Goal: Task Accomplishment & Management: Use online tool/utility

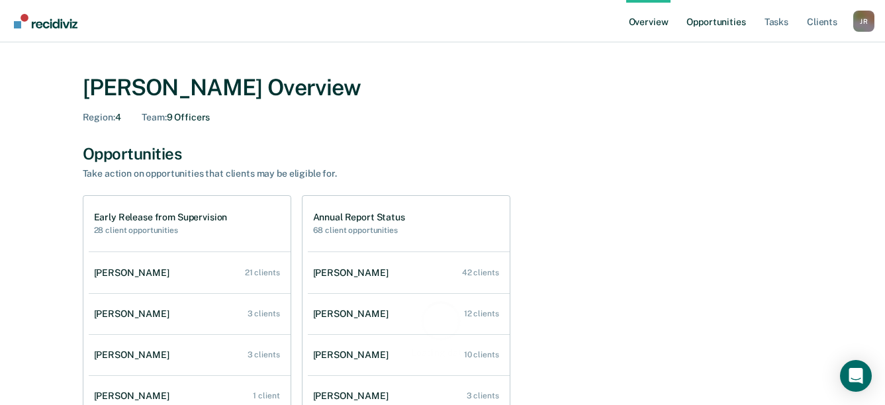
click at [733, 24] on link "Opportunities" at bounding box center [716, 21] width 64 height 42
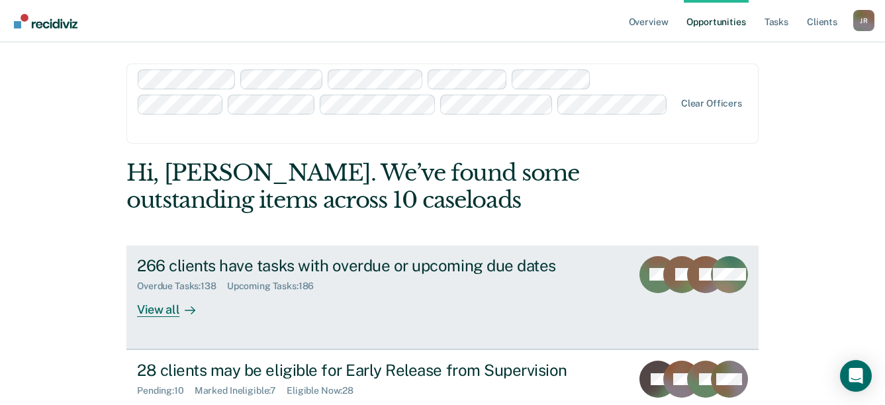
scroll to position [66, 0]
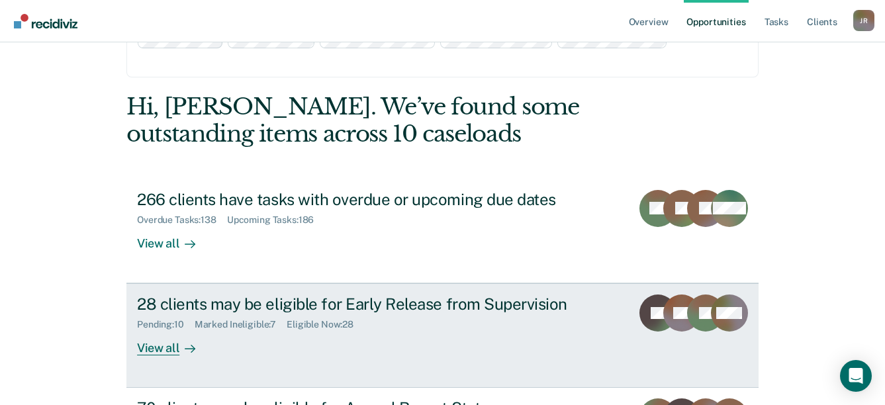
click at [170, 330] on div "View all" at bounding box center [174, 343] width 74 height 26
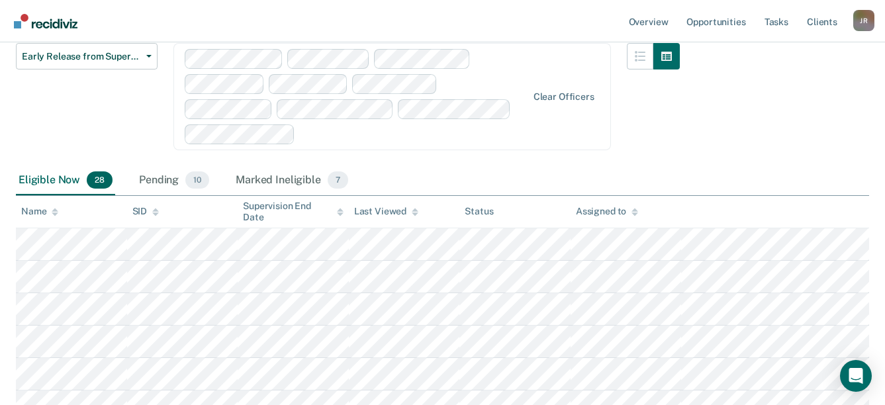
scroll to position [199, 0]
